Goal: Find specific page/section: Find specific page/section

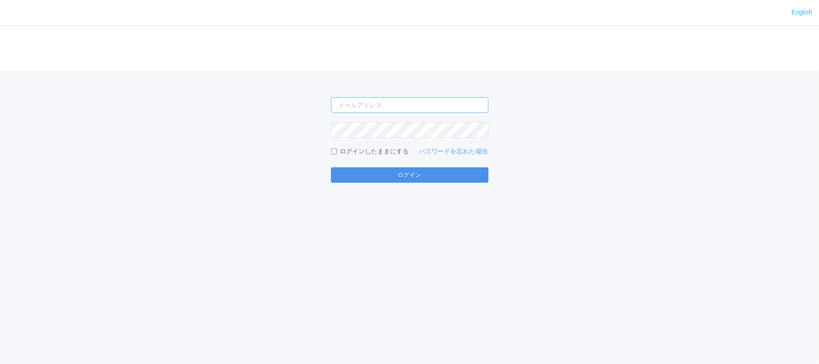
type input "[PERSON_NAME][EMAIL_ADDRESS][DOMAIN_NAME]"
click at [395, 176] on button "ログイン" at bounding box center [409, 174] width 157 height 15
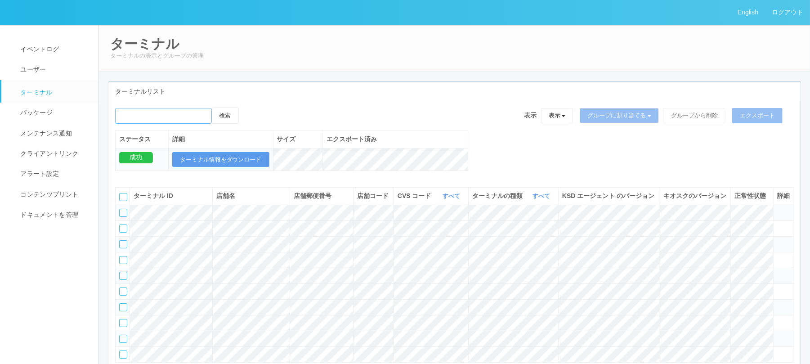
click at [141, 123] on input "emailSearch" at bounding box center [163, 116] width 97 height 16
type input "静岡流通"
click at [212, 108] on button "検索" at bounding box center [225, 116] width 27 height 16
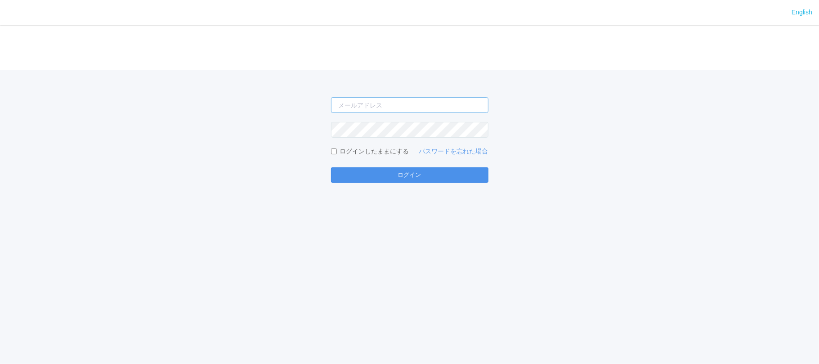
type input "[PERSON_NAME][EMAIL_ADDRESS][DOMAIN_NAME]"
click at [413, 177] on button "ログイン" at bounding box center [409, 174] width 157 height 15
